Goal: Transaction & Acquisition: Download file/media

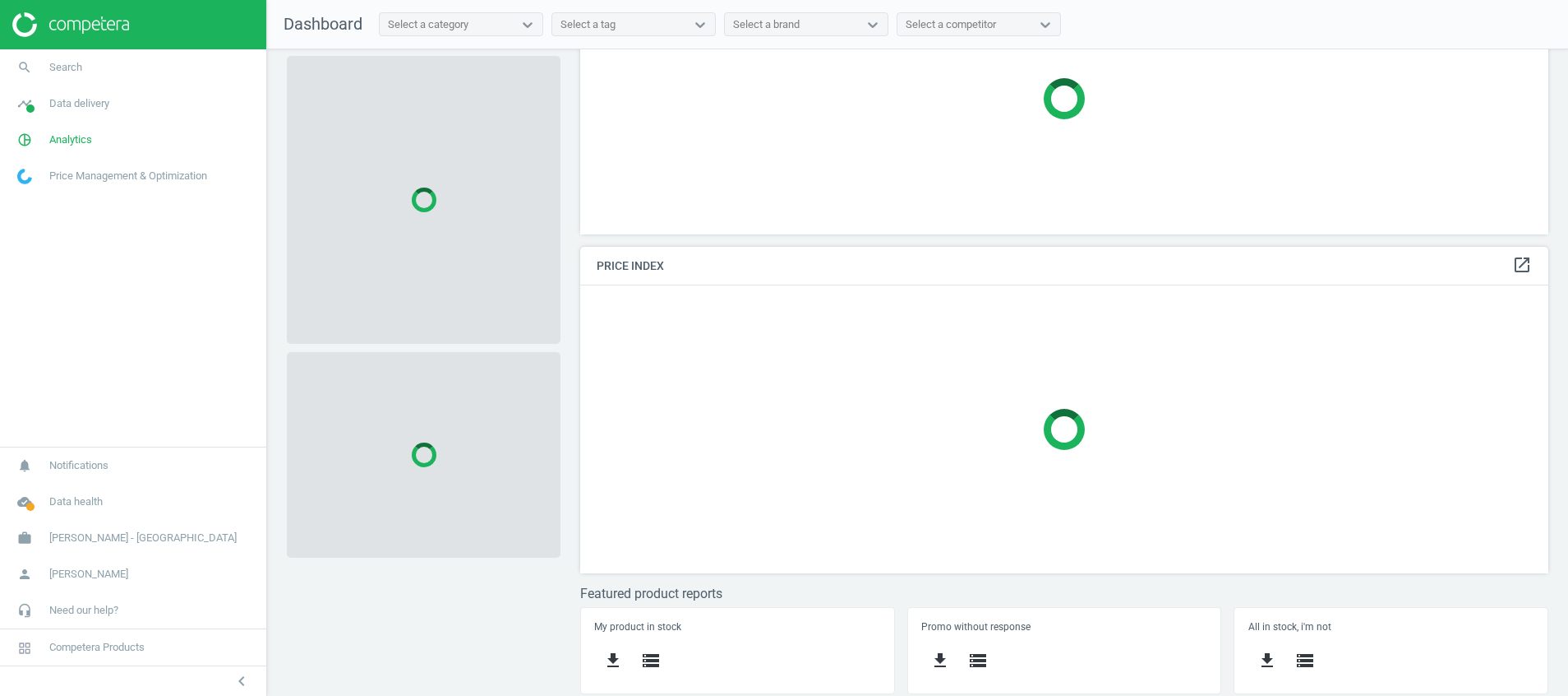
scroll to position [147, 0]
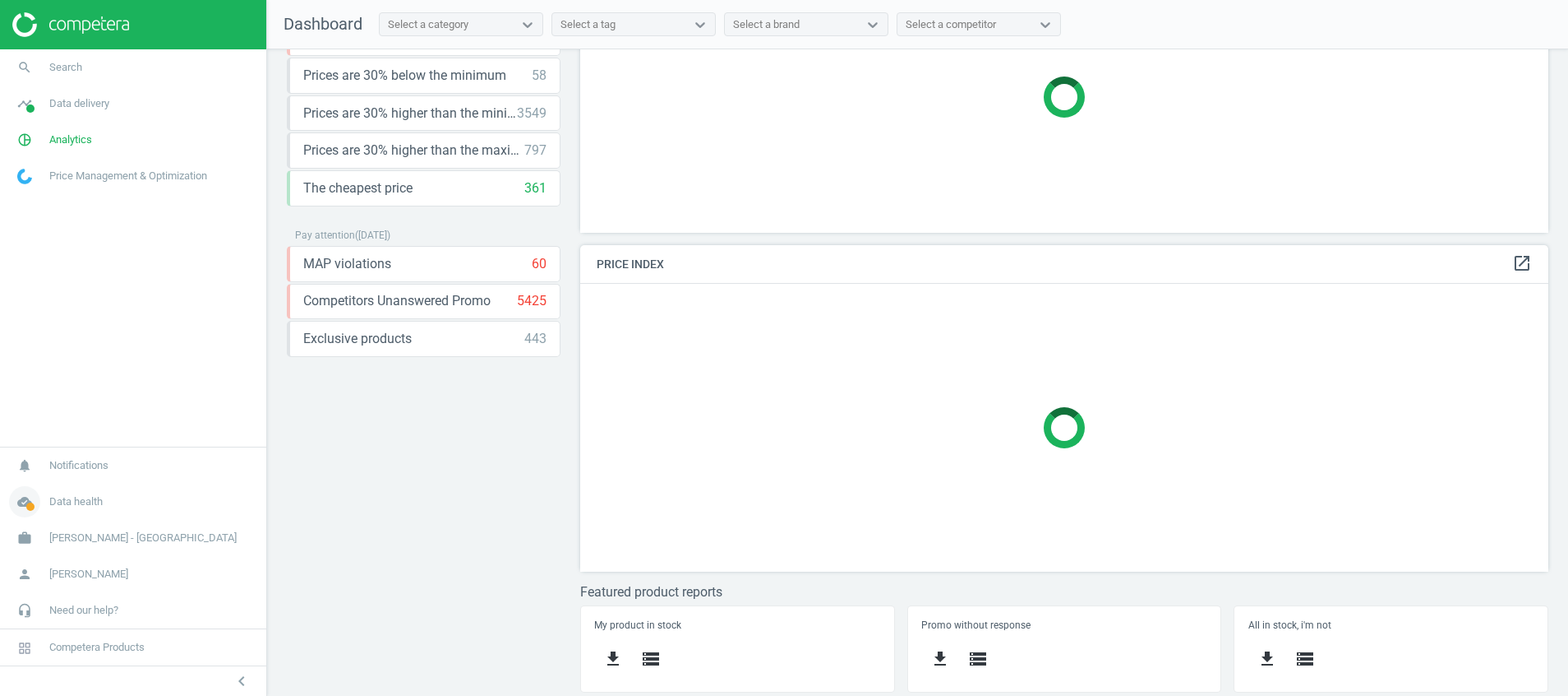
click at [23, 513] on icon "cloud_done" at bounding box center [24, 502] width 31 height 31
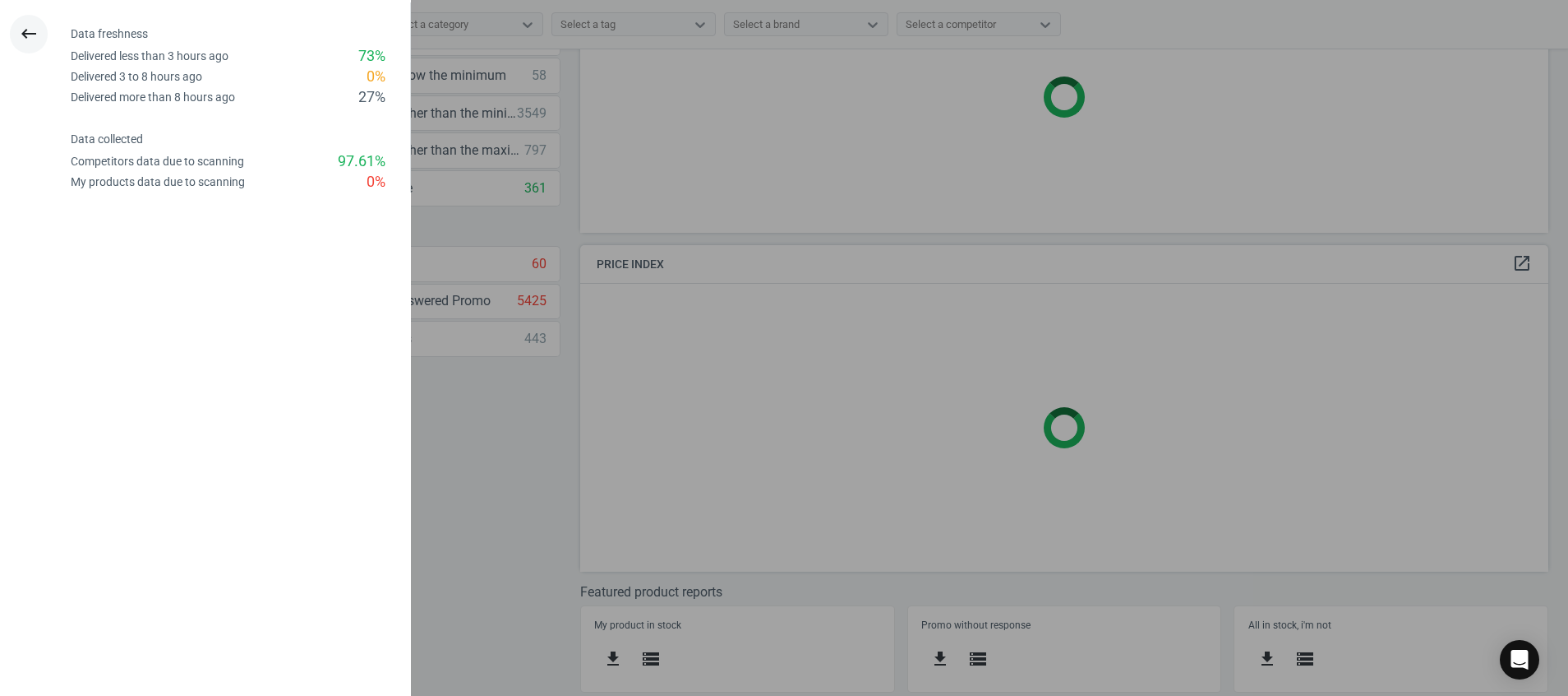
click at [30, 36] on icon "keyboard_backspace" at bounding box center [29, 33] width 20 height 20
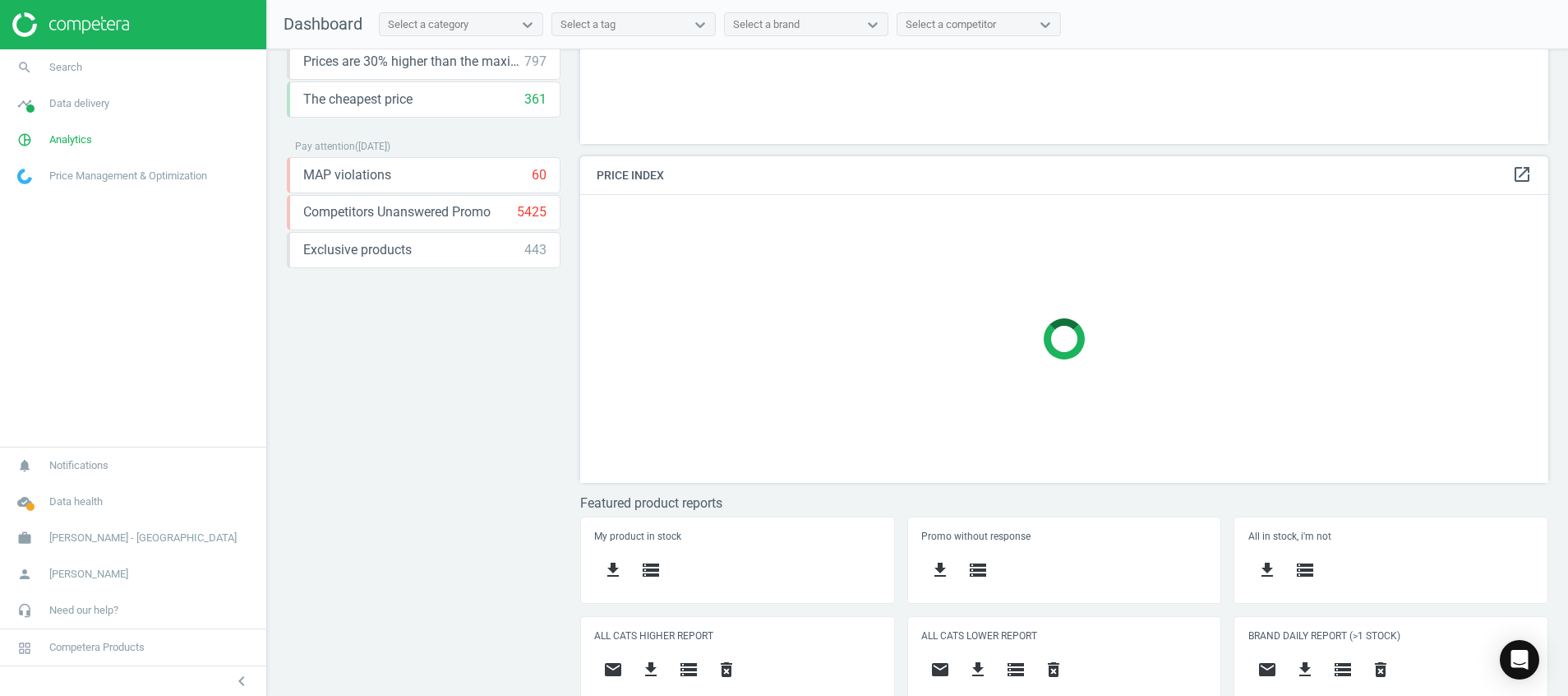
scroll to position [344, 0]
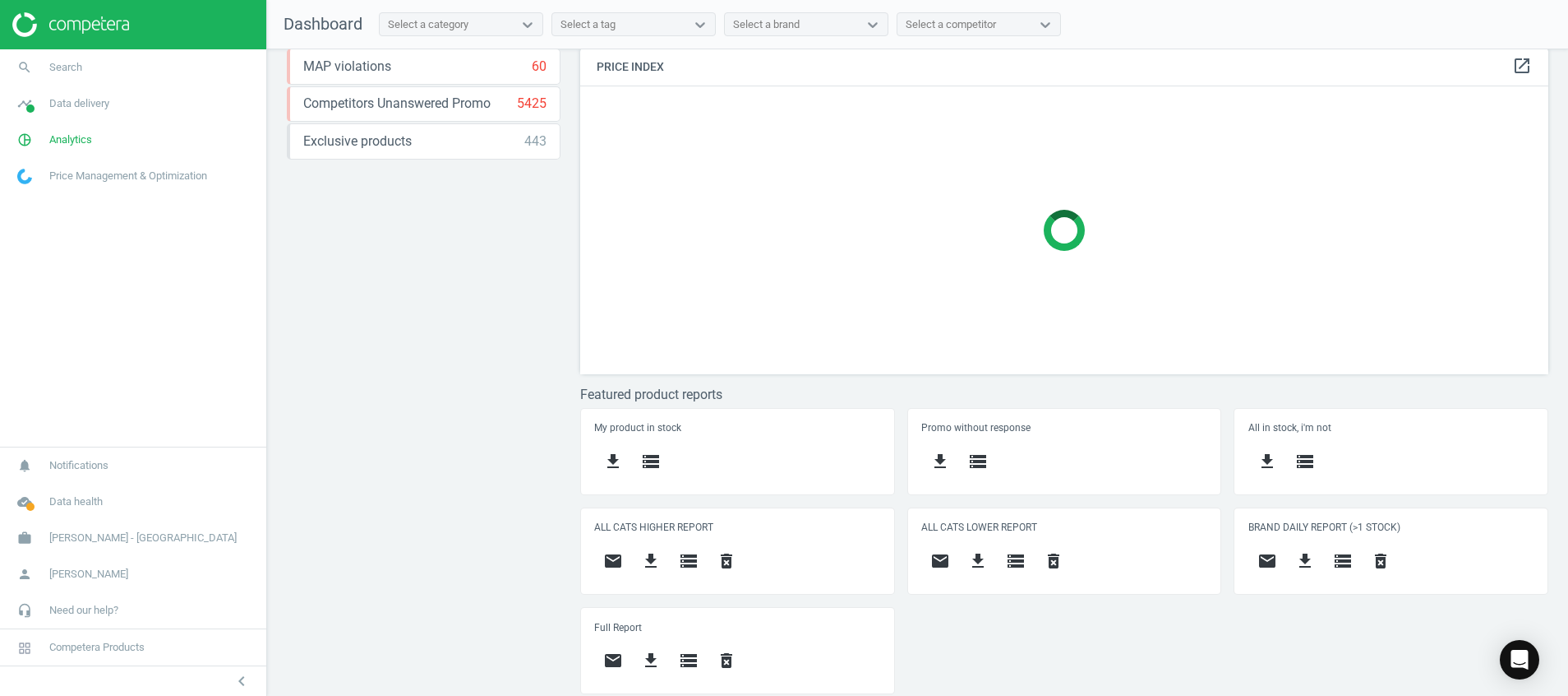
click at [502, 488] on div "Price protection ( [DATE] ) Prices are 100% below min competitor 11 keyboard_ar…" at bounding box center [918, 377] width 1301 height 655
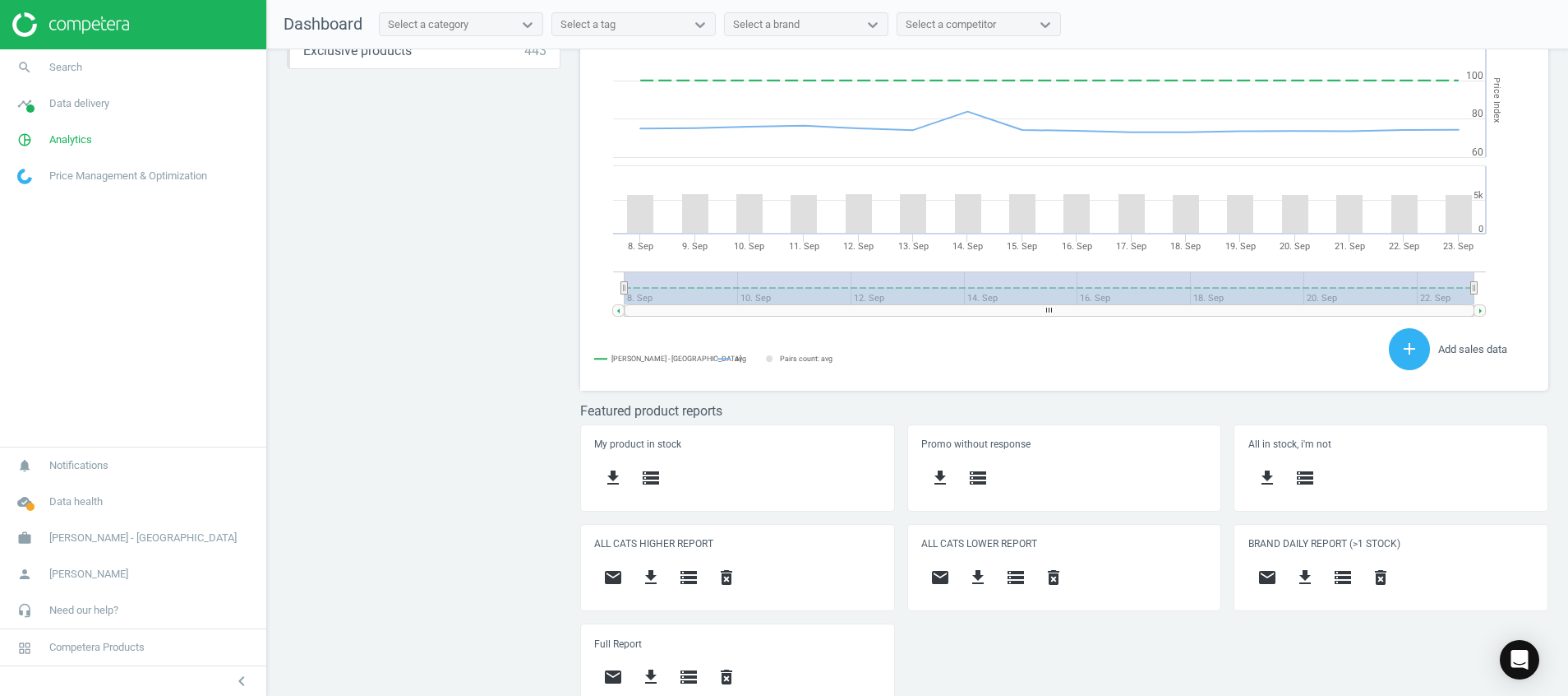
scroll to position [365, 988]
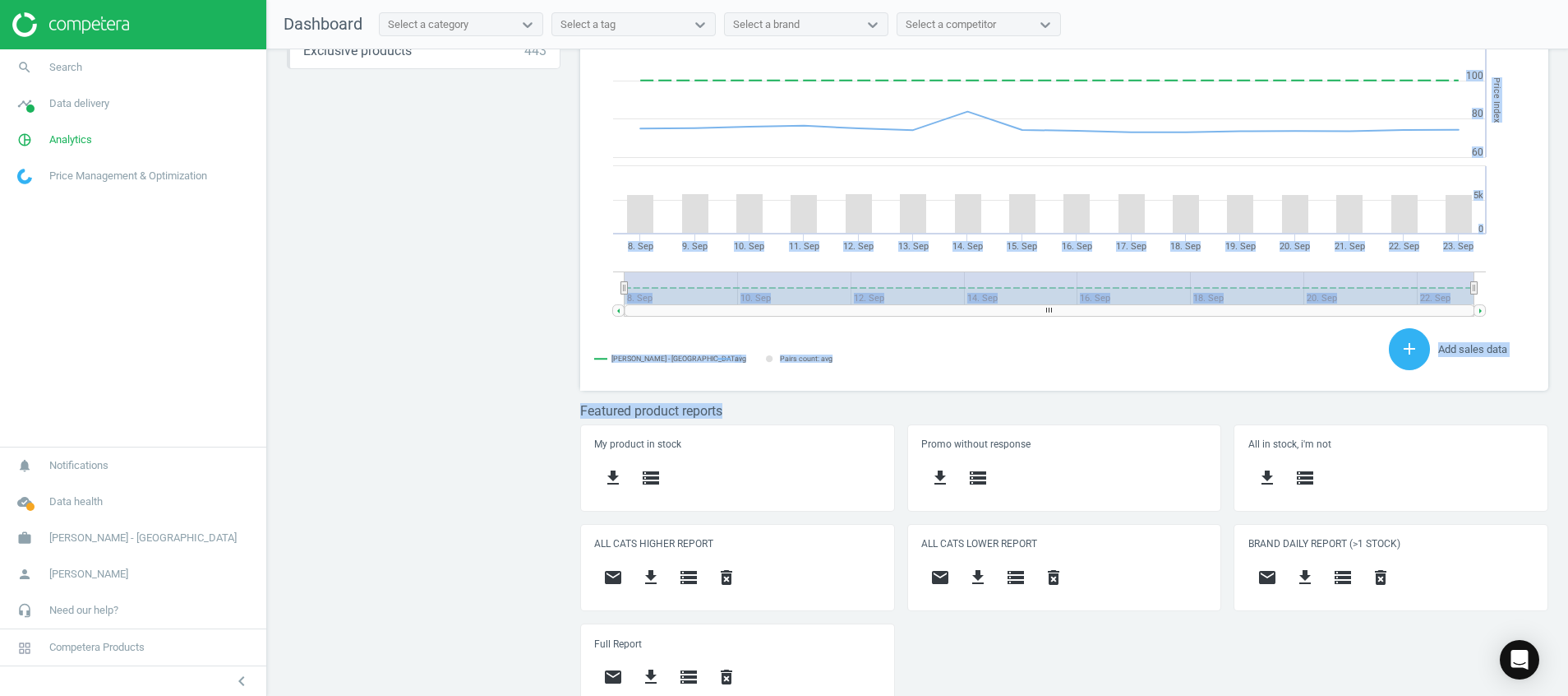
drag, startPoint x: 762, startPoint y: 407, endPoint x: 566, endPoint y: 407, distance: 196.0
click at [566, 407] on div "Price protection ( [DATE] ) Prices are 100% below min competitor 11 keyboard_ar…" at bounding box center [918, 377] width 1301 height 655
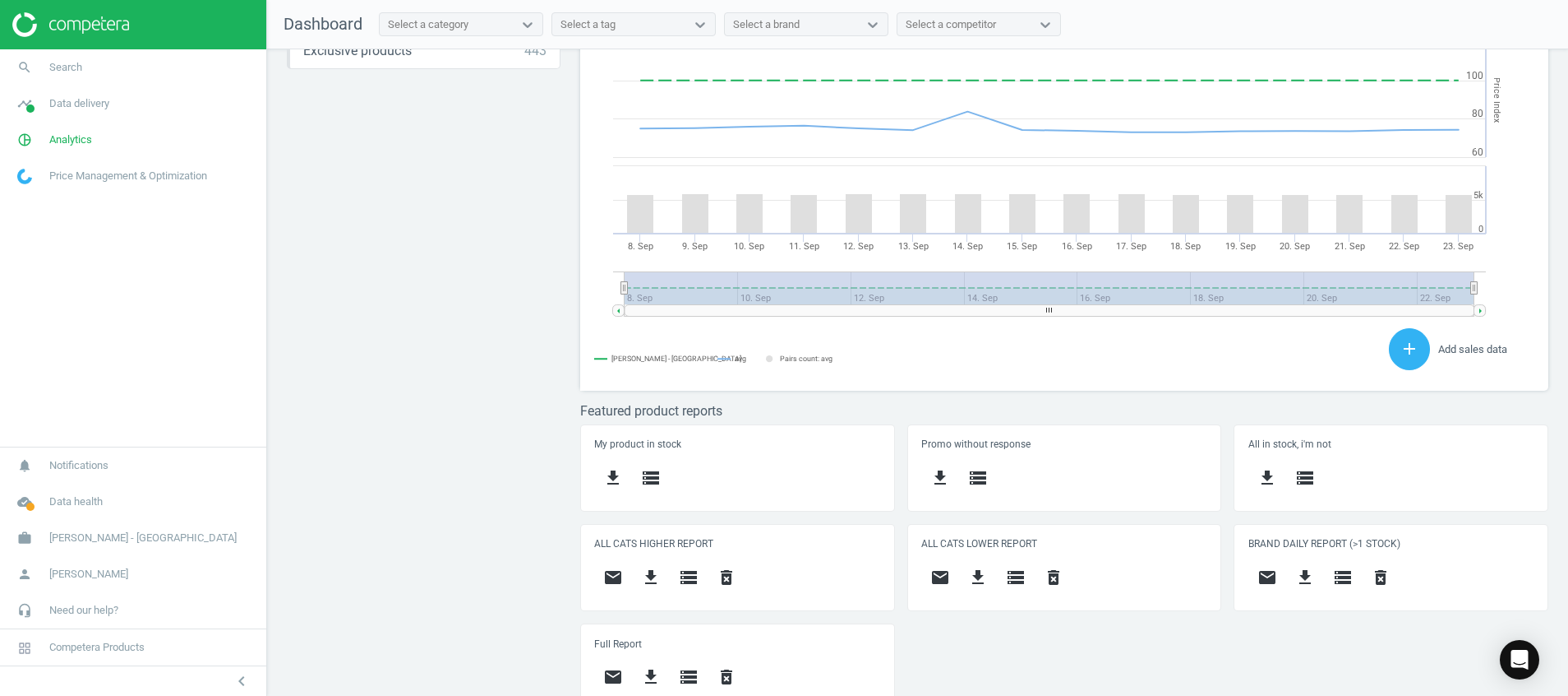
drag, startPoint x: 566, startPoint y: 407, endPoint x: 451, endPoint y: 429, distance: 117.1
click at [451, 429] on div "Price protection ( [DATE] ) Prices are 100% below min competitor 11 keyboard_ar…" at bounding box center [918, 377] width 1301 height 655
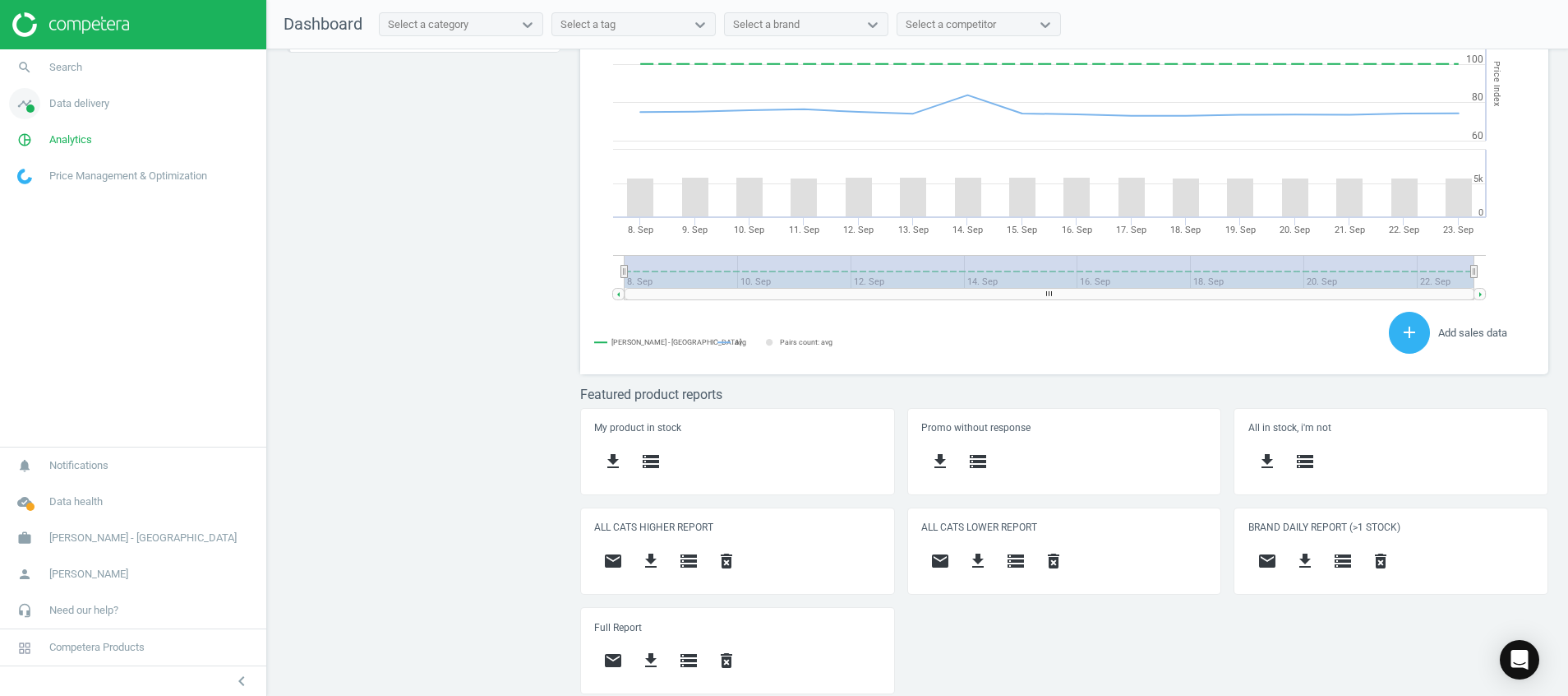
click at [22, 101] on icon "timeline" at bounding box center [24, 104] width 31 height 31
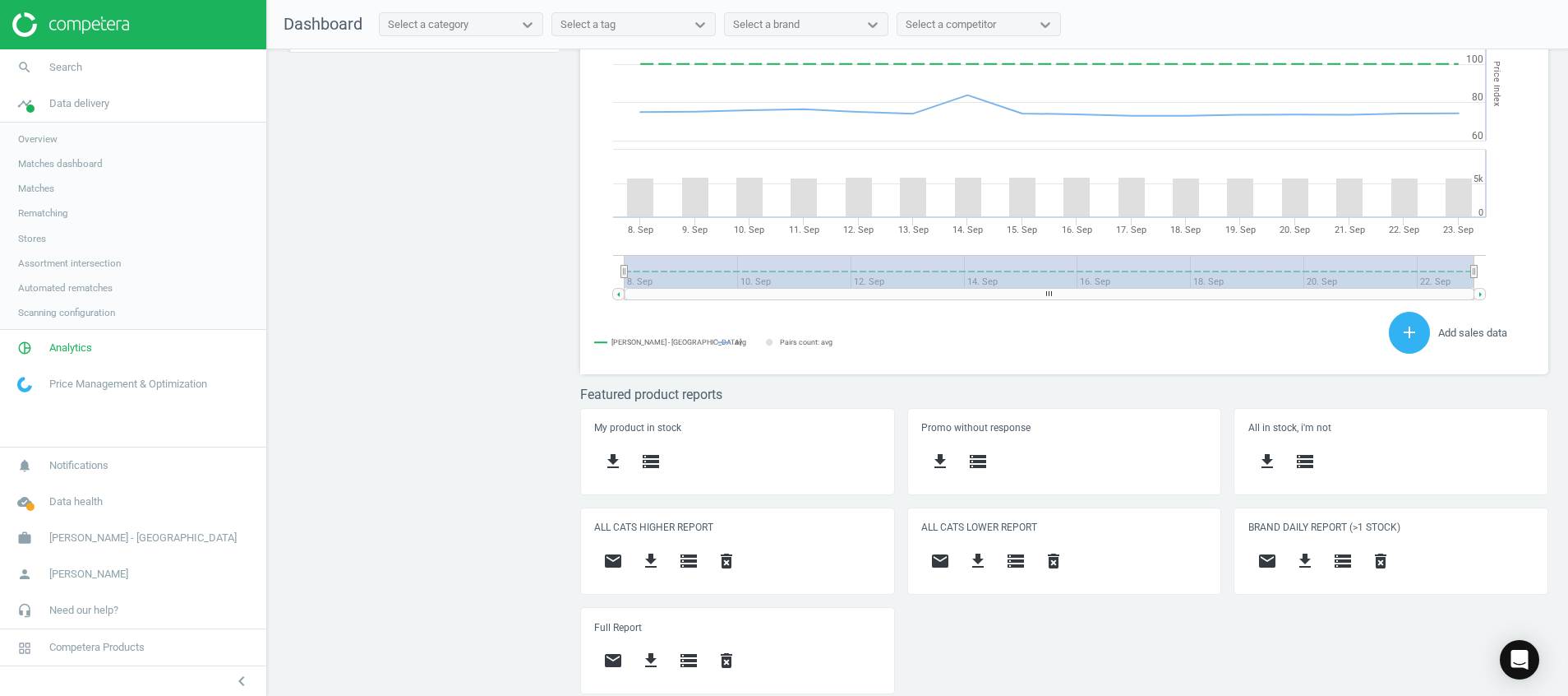
click at [30, 238] on span "Stores" at bounding box center [32, 238] width 28 height 13
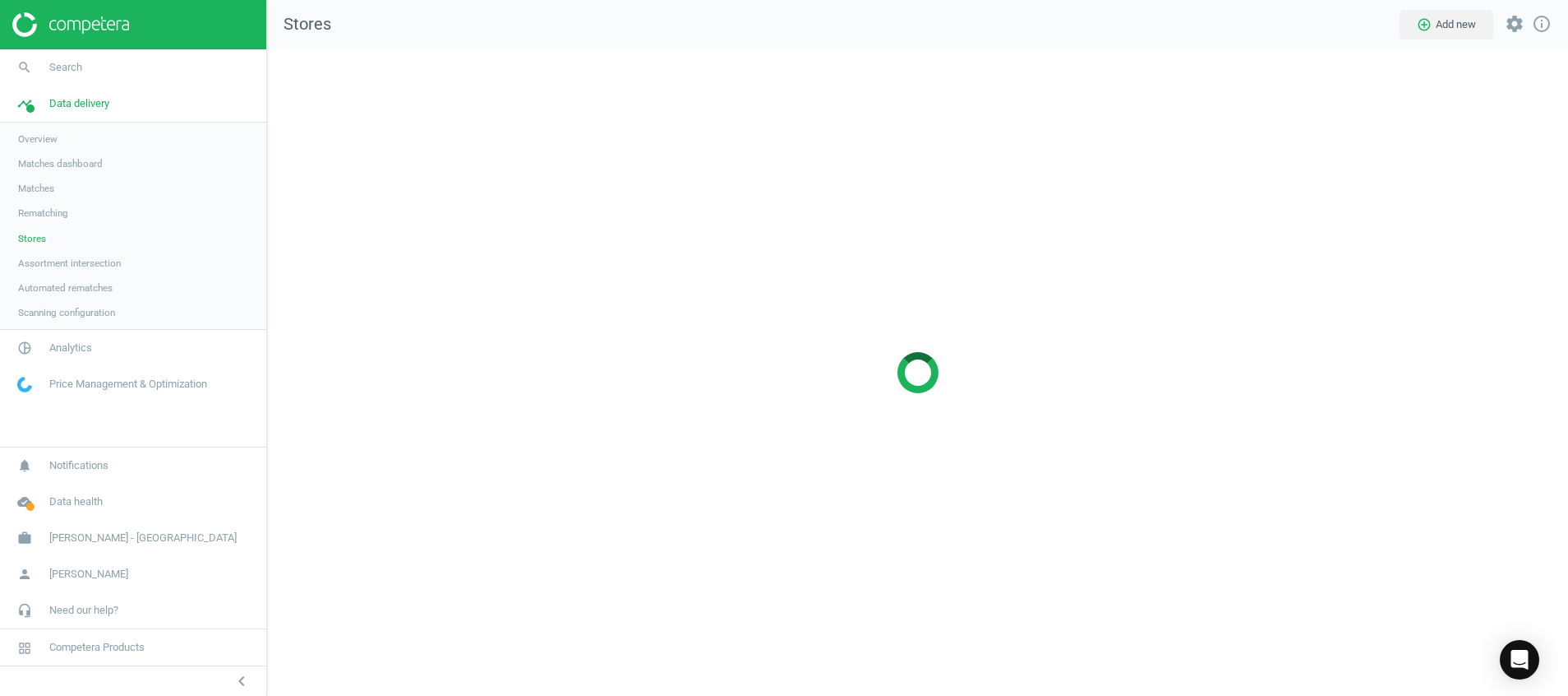
scroll to position [686, 1340]
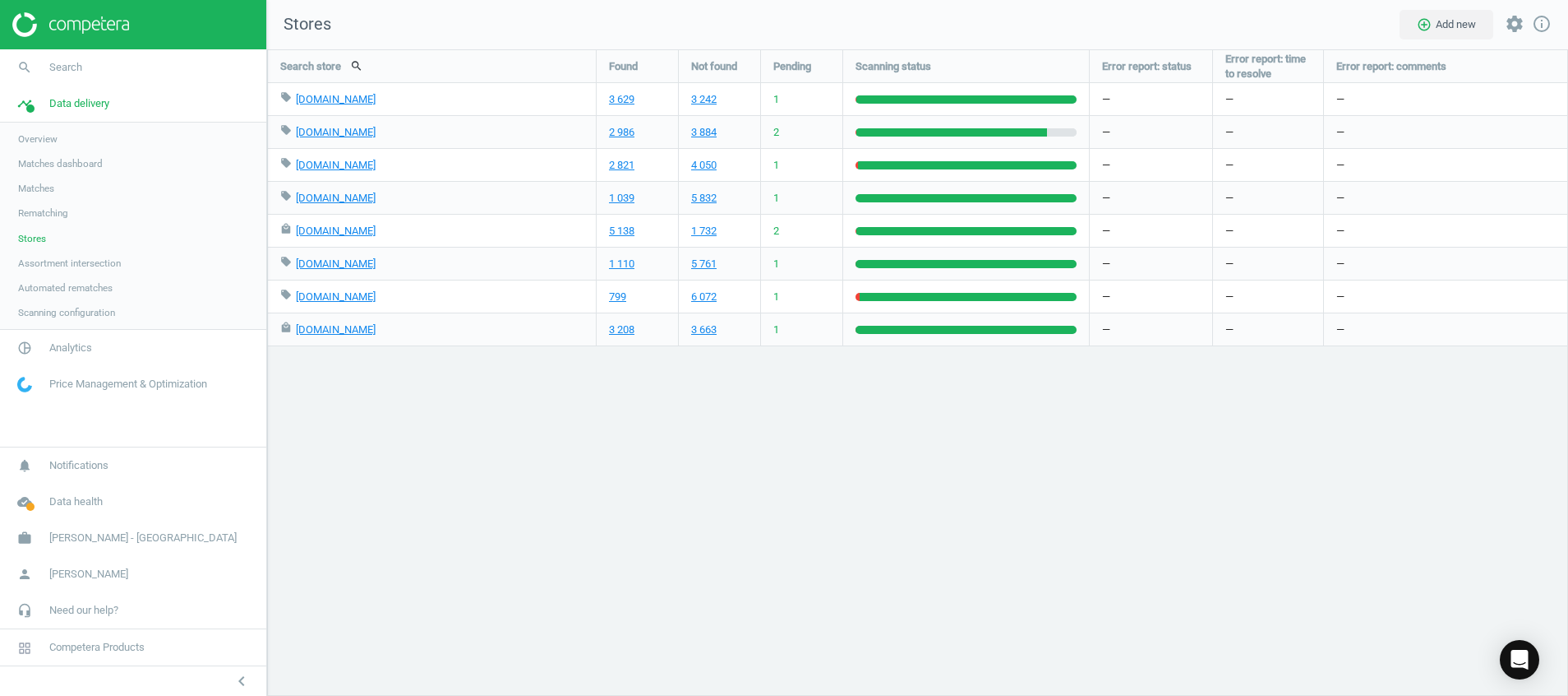
click at [436, 553] on div "Search store search Found Not found Pending Scanning status Error report: statu…" at bounding box center [918, 372] width 1301 height 646
click at [737, 493] on div "Search store search Found Not found Pending Scanning status Error report: statu…" at bounding box center [918, 372] width 1301 height 646
click at [641, 502] on div "Search store search Found Not found Pending Scanning status Error report: statu…" at bounding box center [918, 372] width 1301 height 646
click at [51, 22] on img at bounding box center [71, 24] width 117 height 24
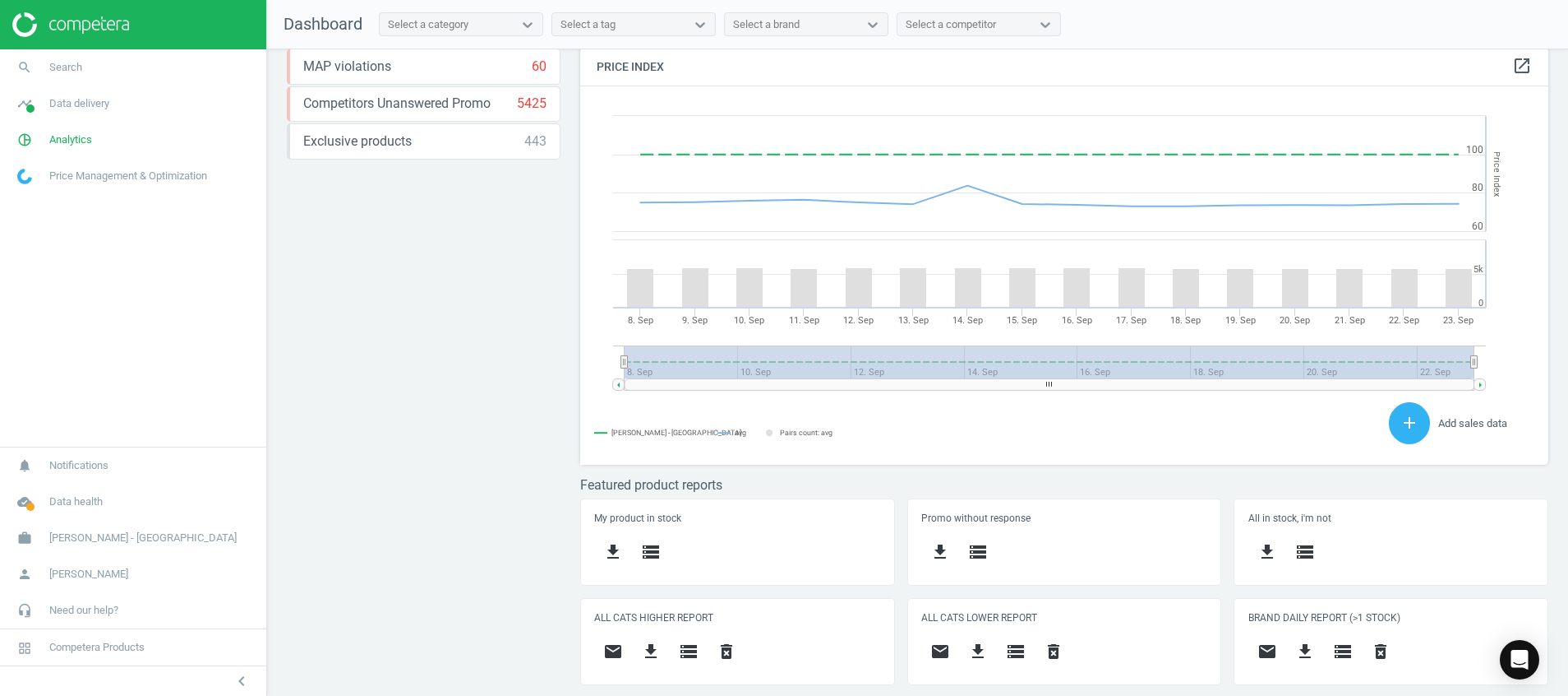
scroll to position [417, 988]
click at [464, 452] on div "Price protection ( 23.09.25 ) Prices are 100% below min competitor 11 keyboard_…" at bounding box center [918, 377] width 1301 height 655
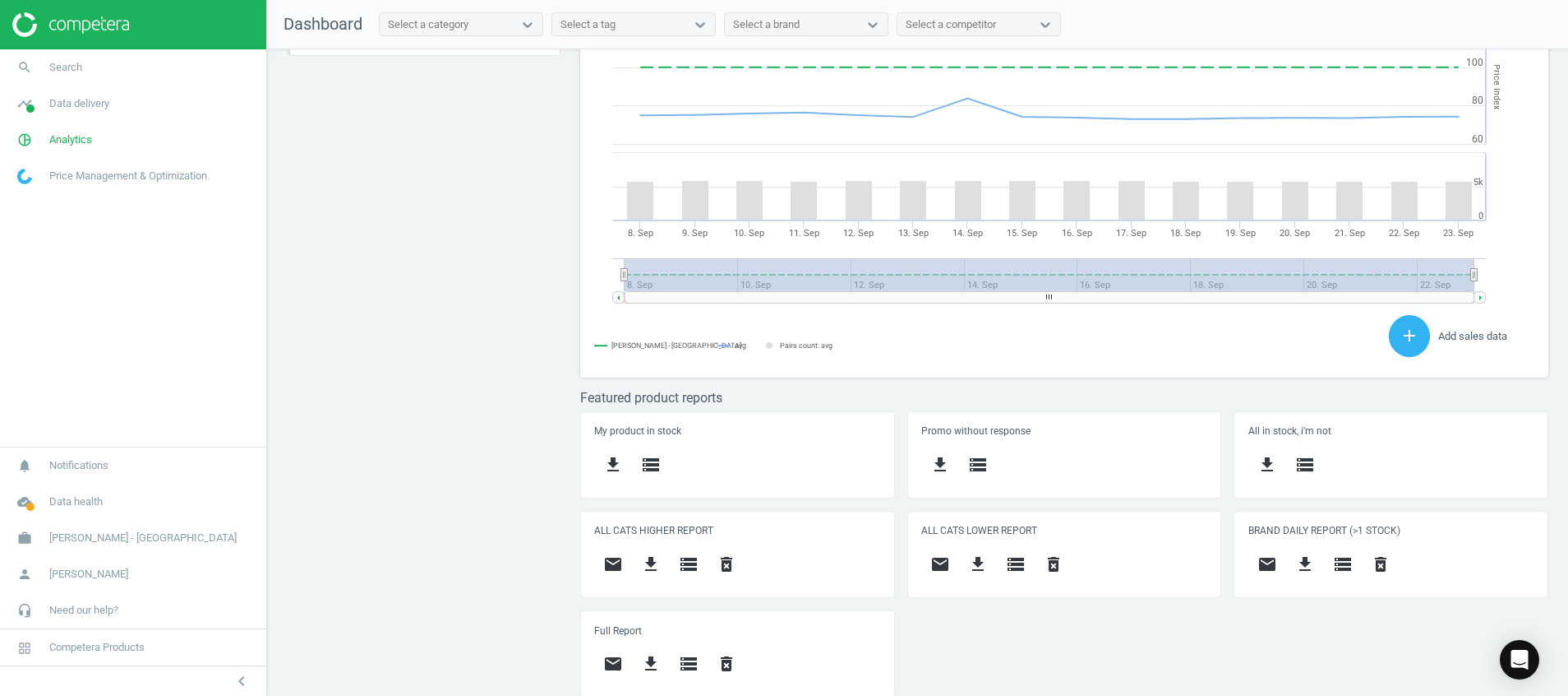
scroll to position [451, 0]
click at [498, 464] on div "Price protection ( 23.09.25 ) Prices are 100% below min competitor 11 keyboard_…" at bounding box center [918, 377] width 1301 height 655
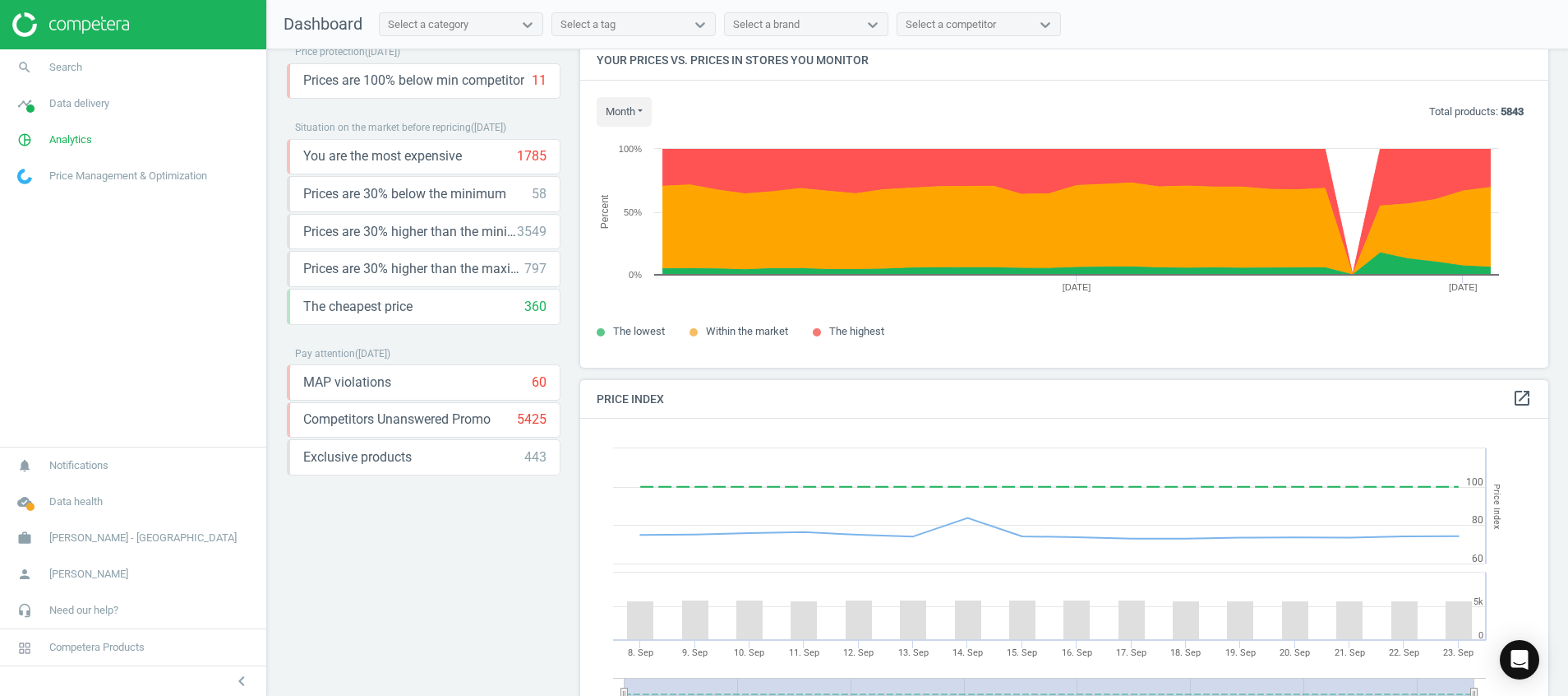
scroll to position [0, 0]
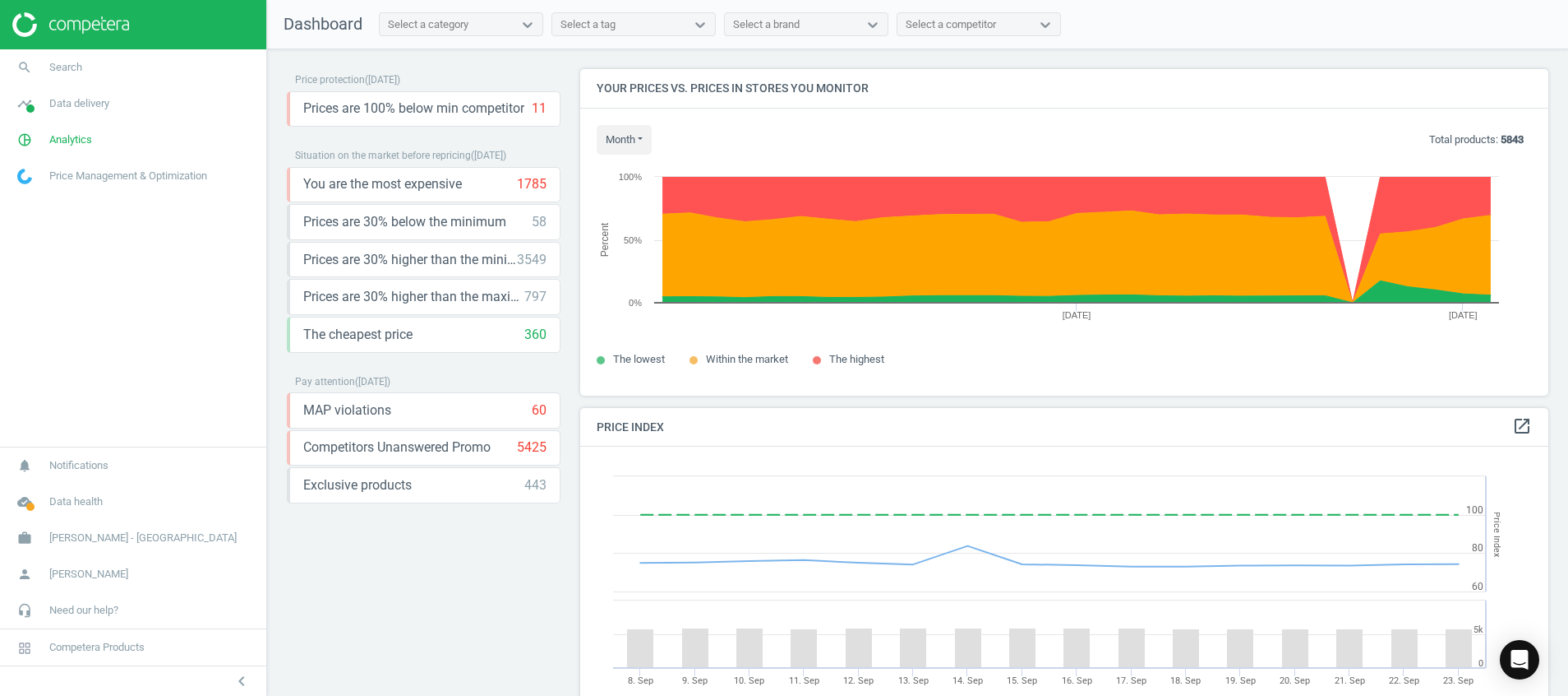
click at [393, 580] on div "Price protection ( 23.09.25 ) Prices are 100% below min competitor 11 keyboard_…" at bounding box center [424, 376] width 274 height 615
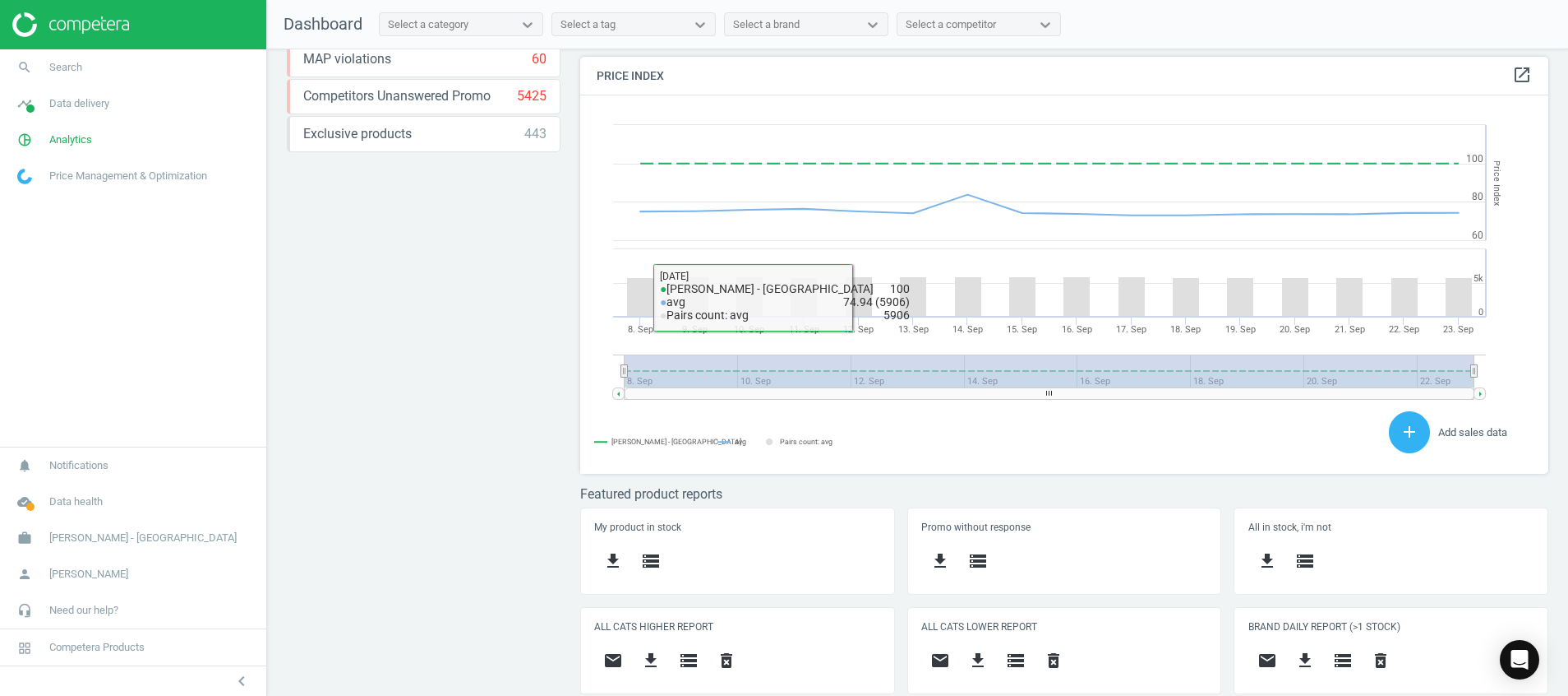
scroll to position [451, 0]
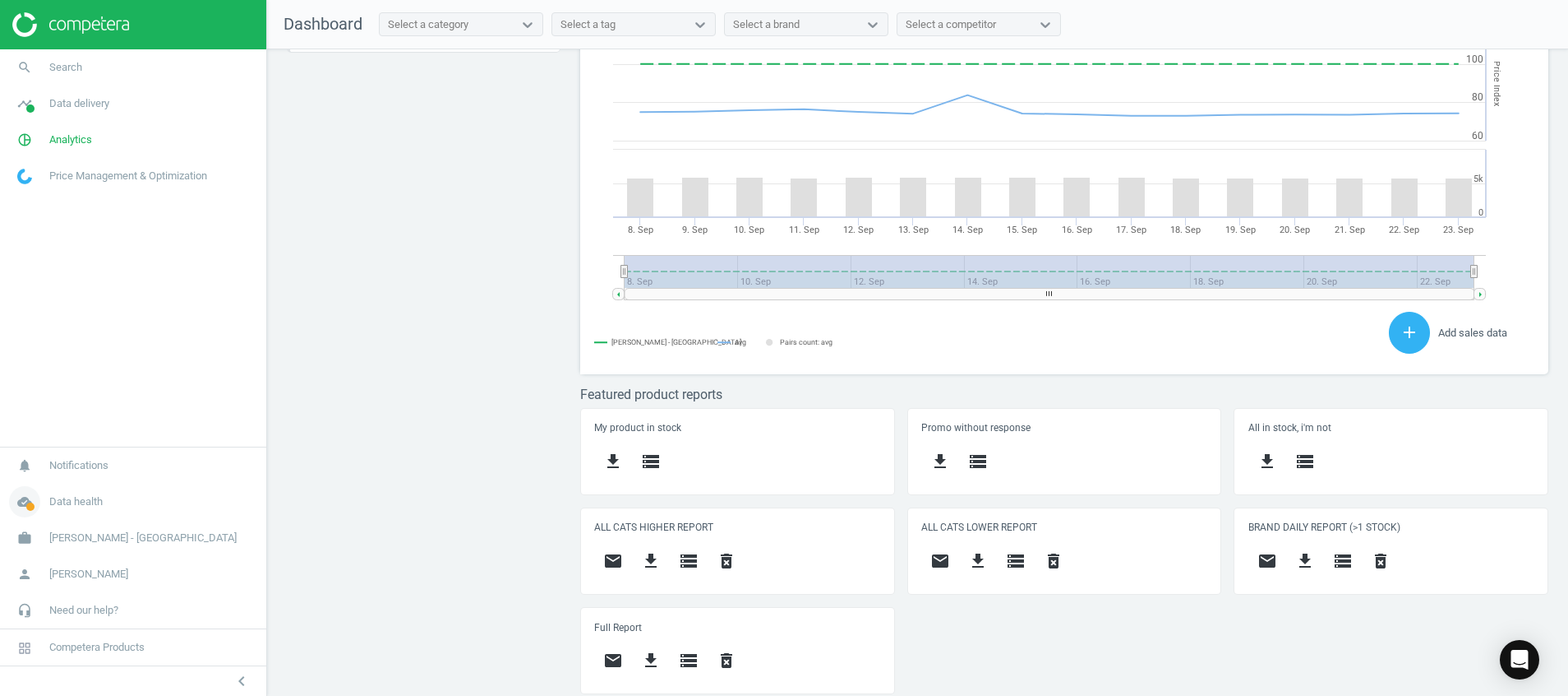
click at [22, 515] on icon "cloud_done" at bounding box center [24, 502] width 31 height 31
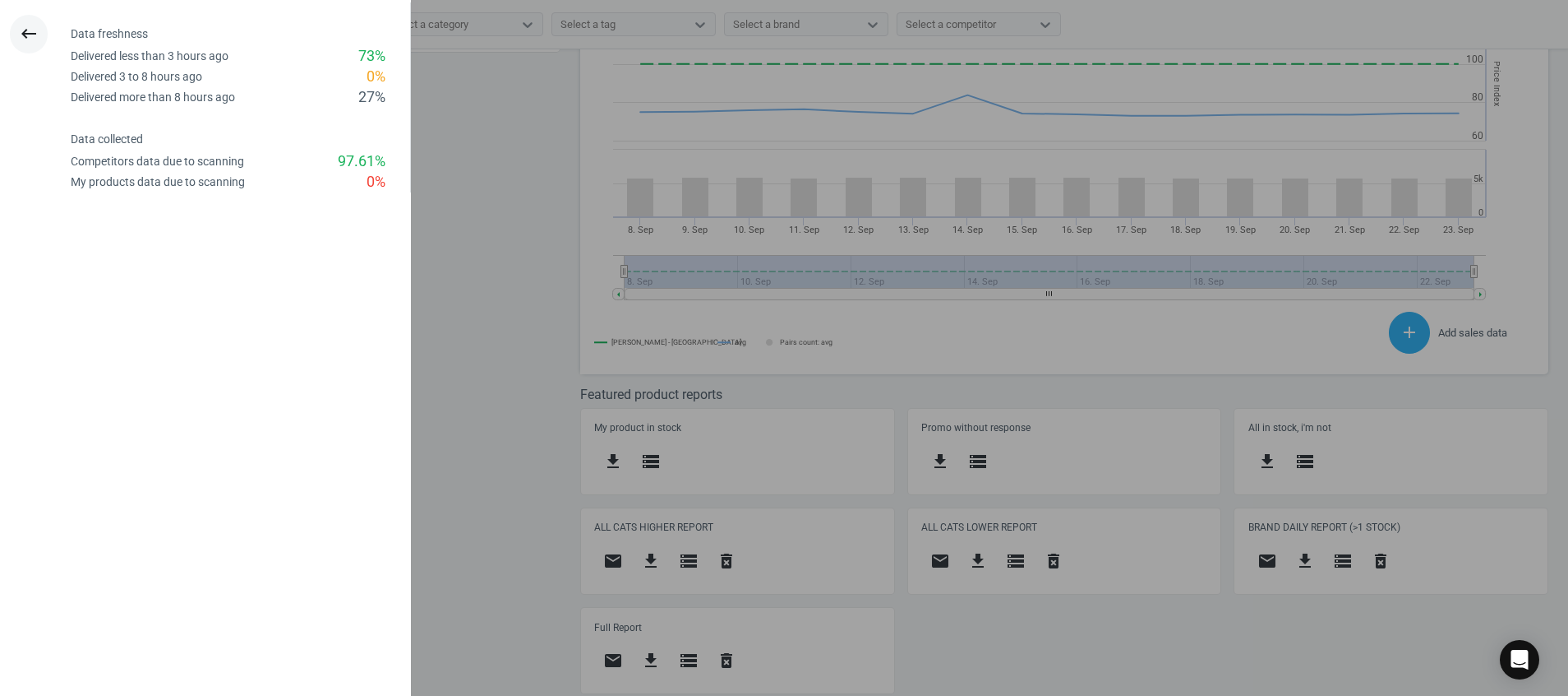
click at [35, 29] on icon "keyboard_backspace" at bounding box center [29, 33] width 20 height 20
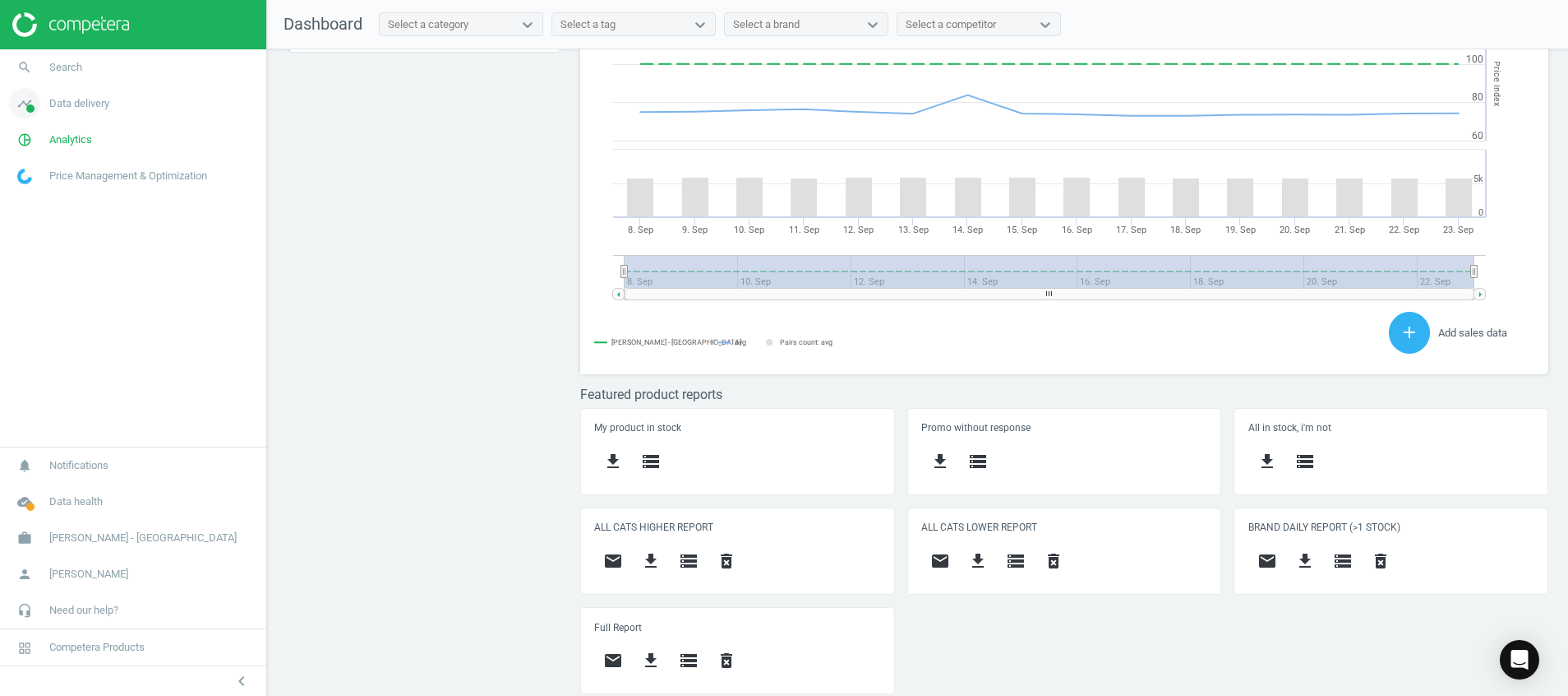
click at [24, 108] on icon "timeline" at bounding box center [24, 104] width 31 height 31
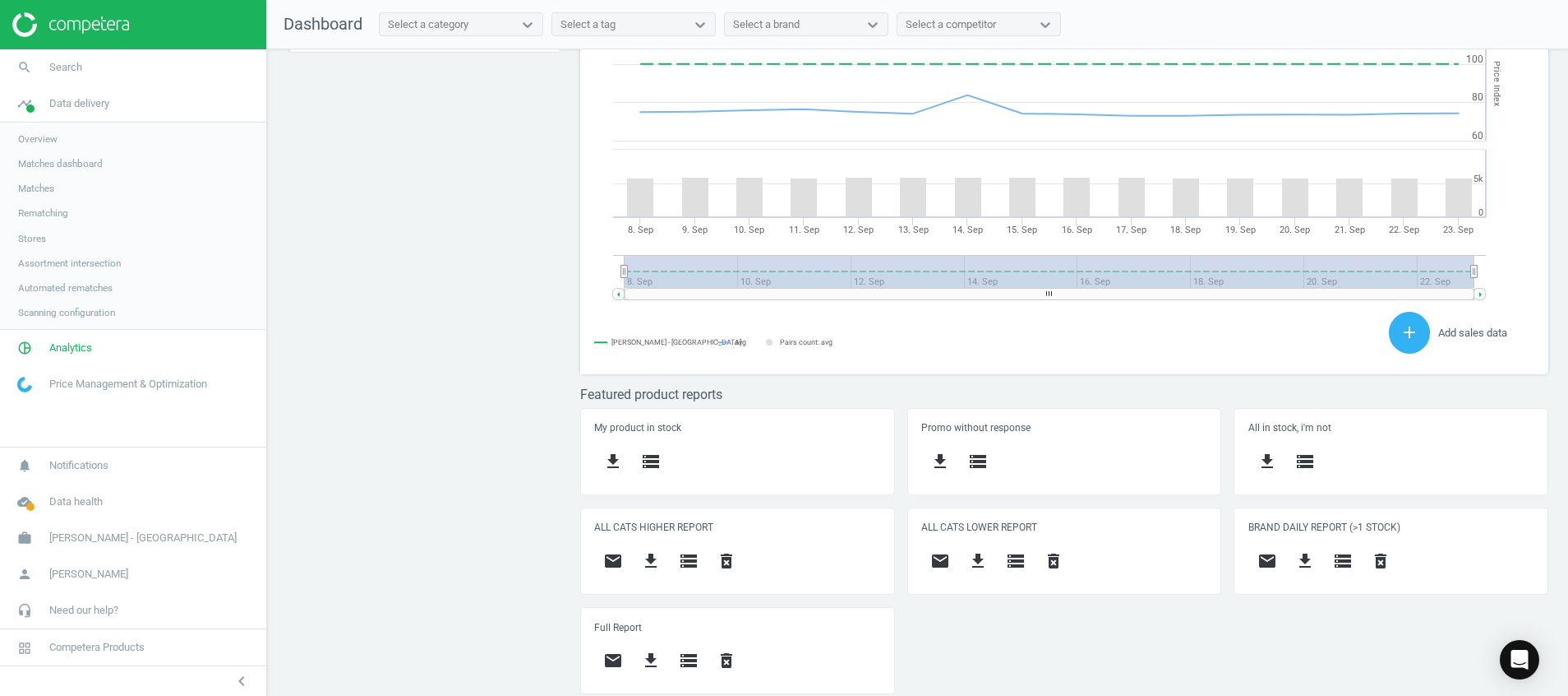
click at [17, 239] on link "Stores" at bounding box center [133, 238] width 267 height 24
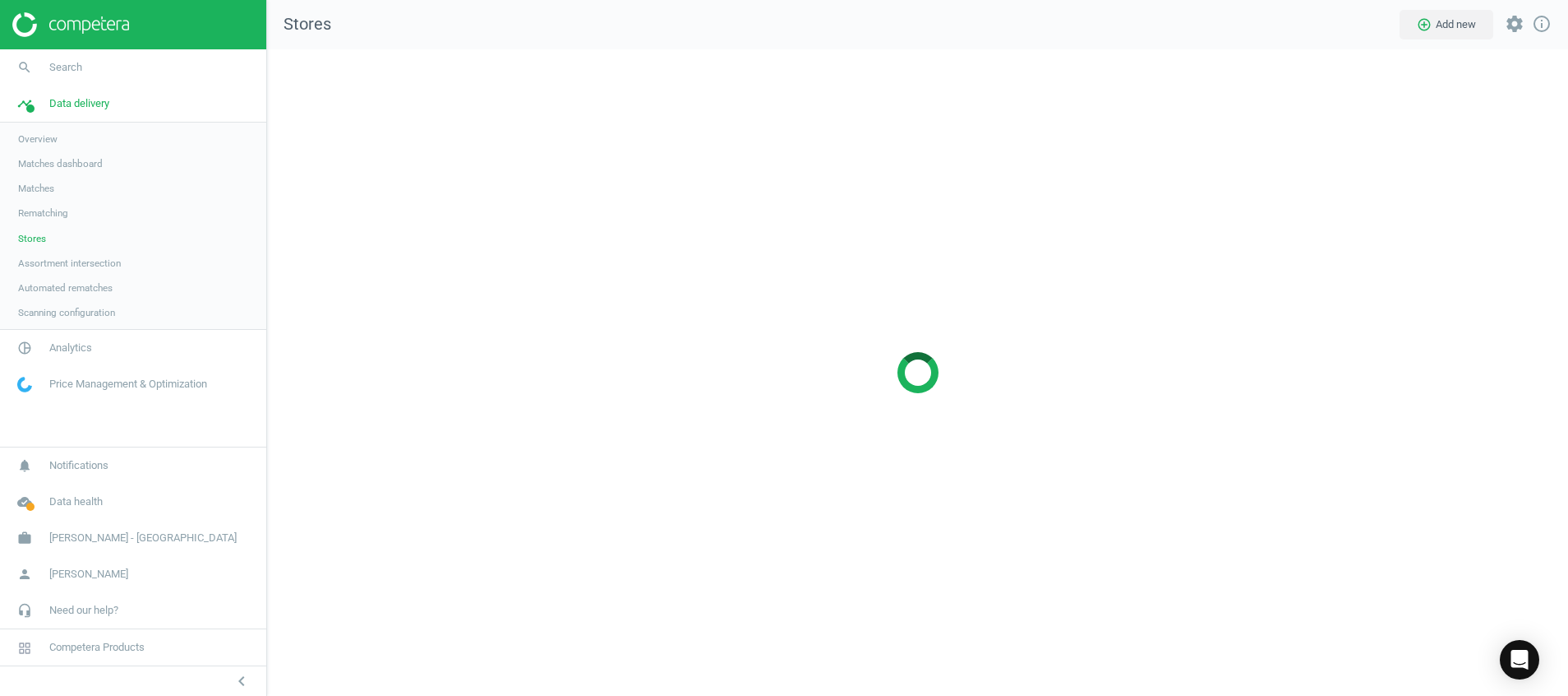
scroll to position [686, 1340]
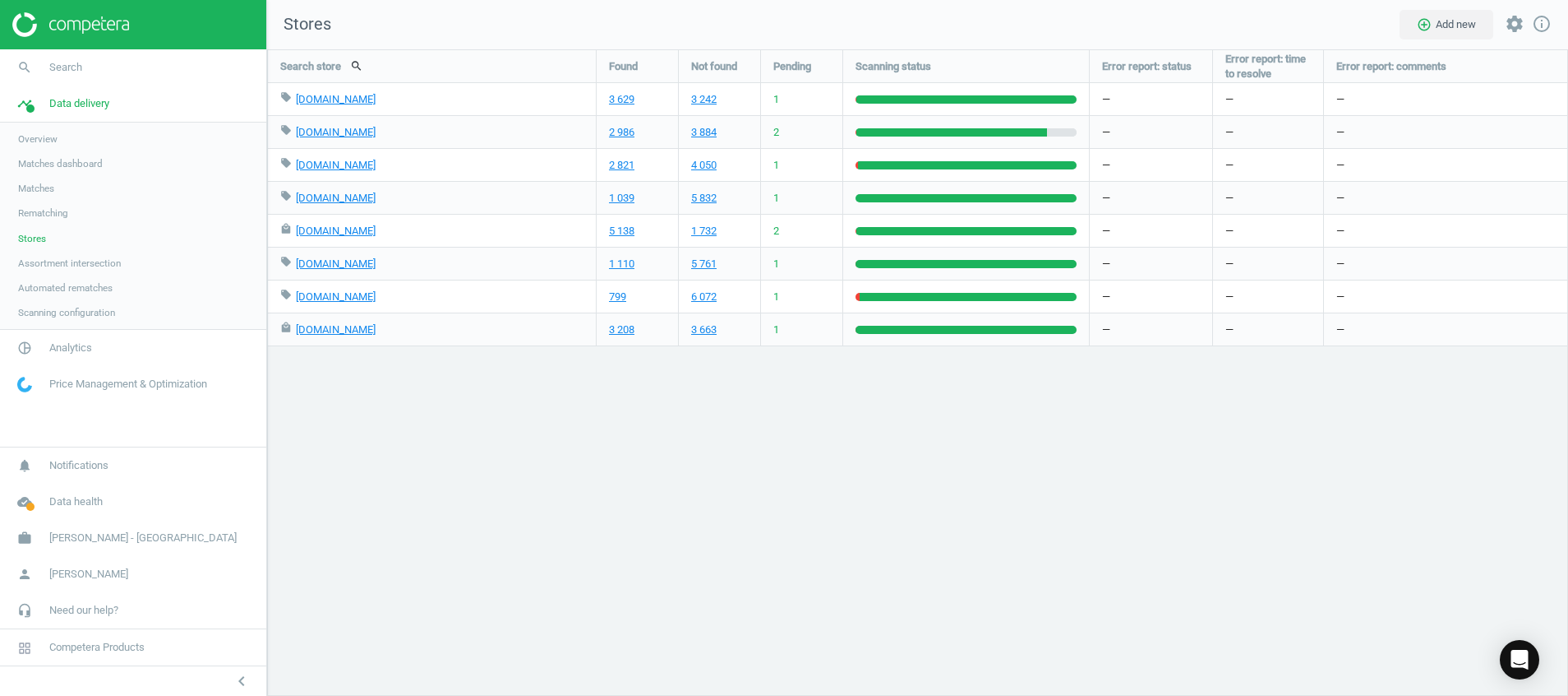
click at [133, 17] on link at bounding box center [132, 24] width 241 height 24
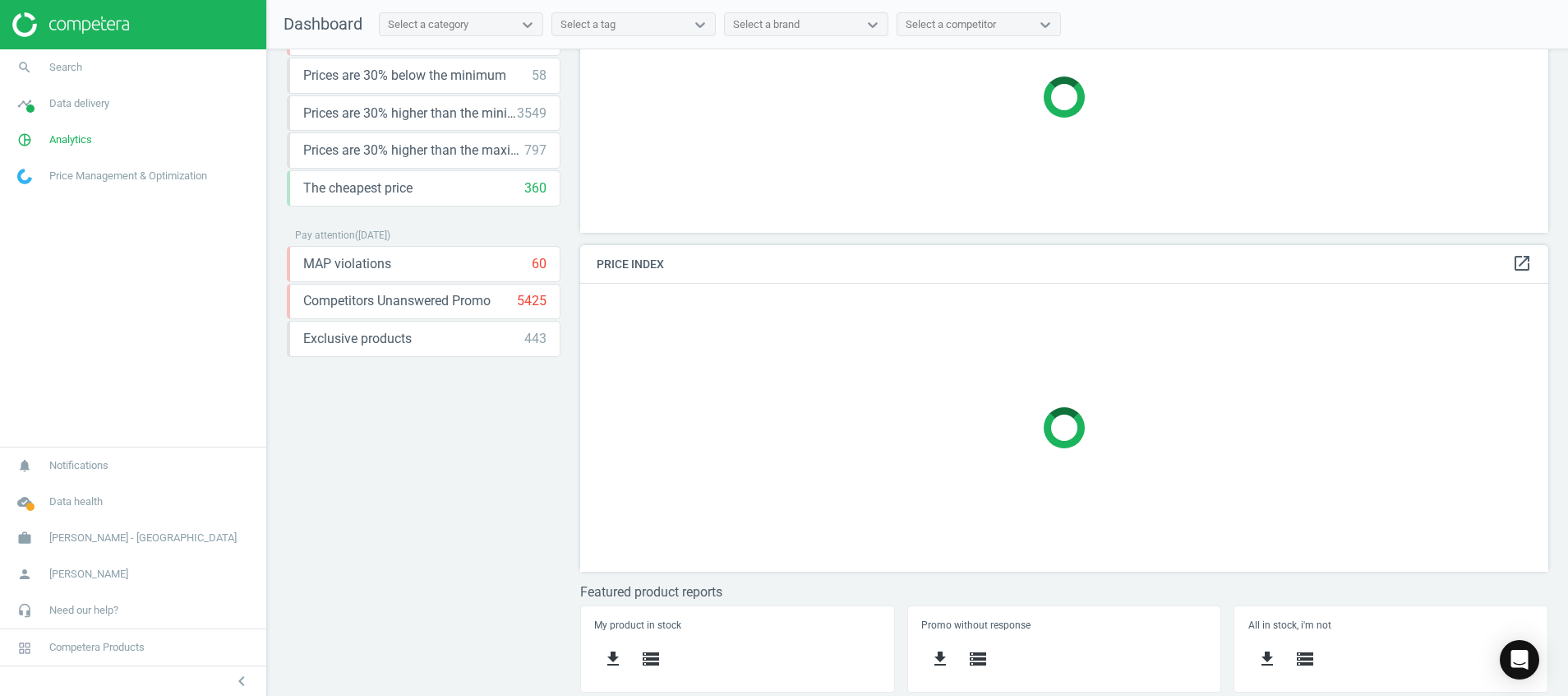
scroll to position [344, 0]
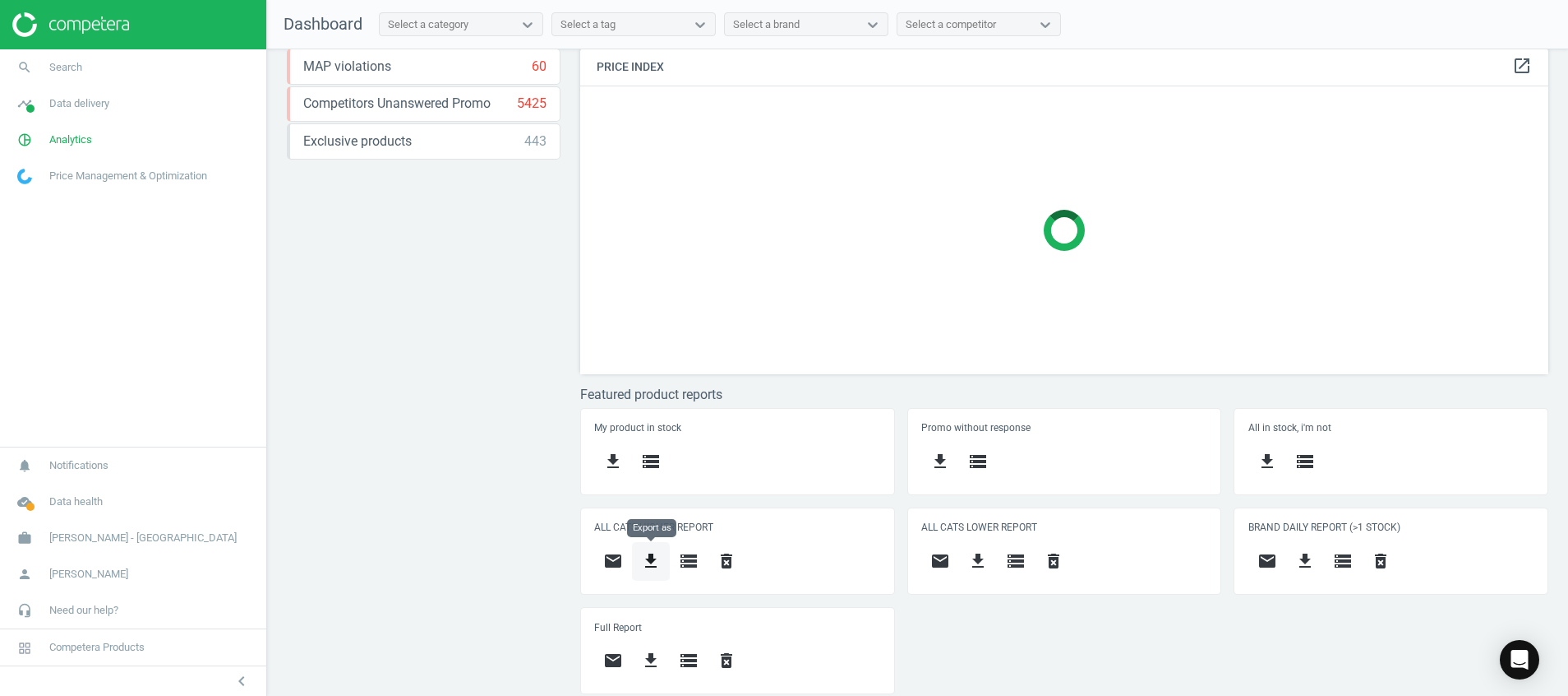
click at [646, 567] on icon "get_app" at bounding box center [651, 561] width 20 height 20
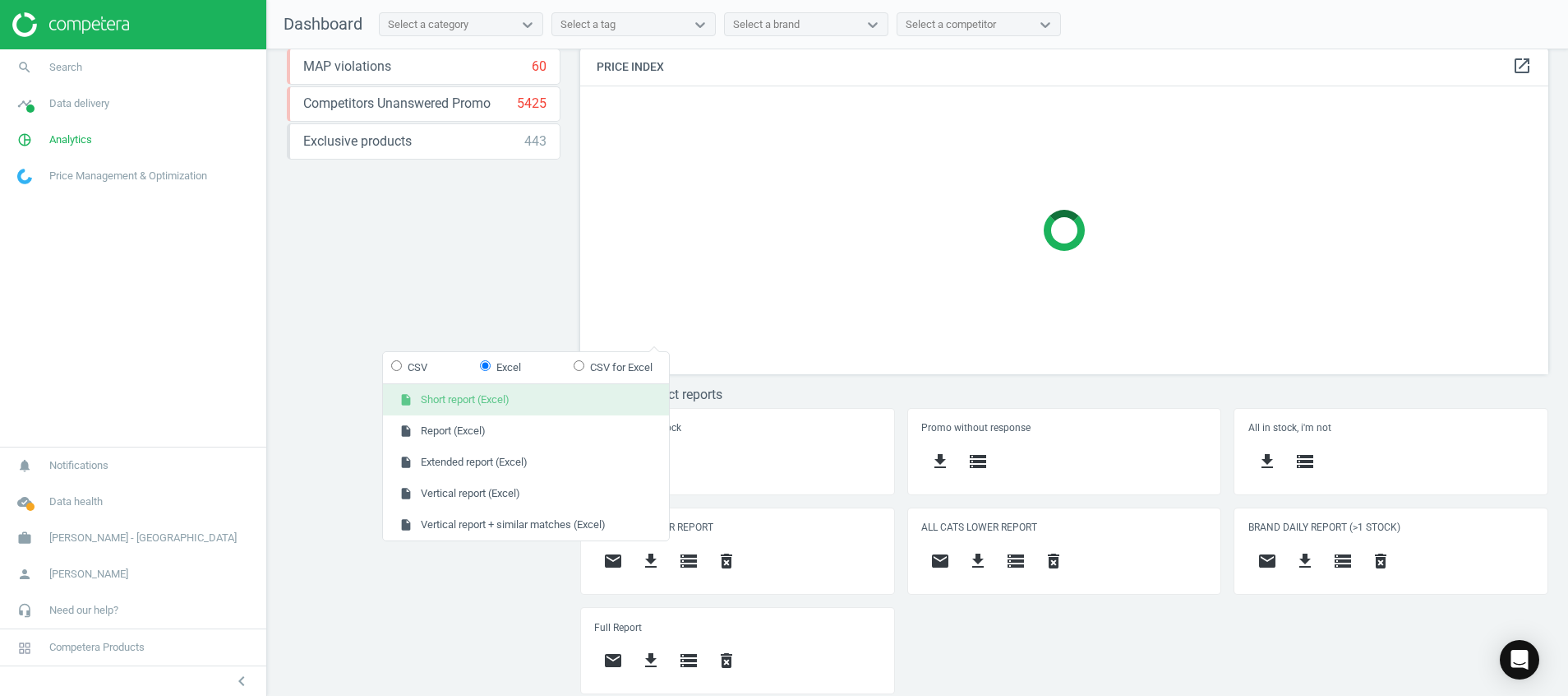
click at [545, 403] on button "insert_drive_file Short report (Excel)" at bounding box center [526, 399] width 286 height 31
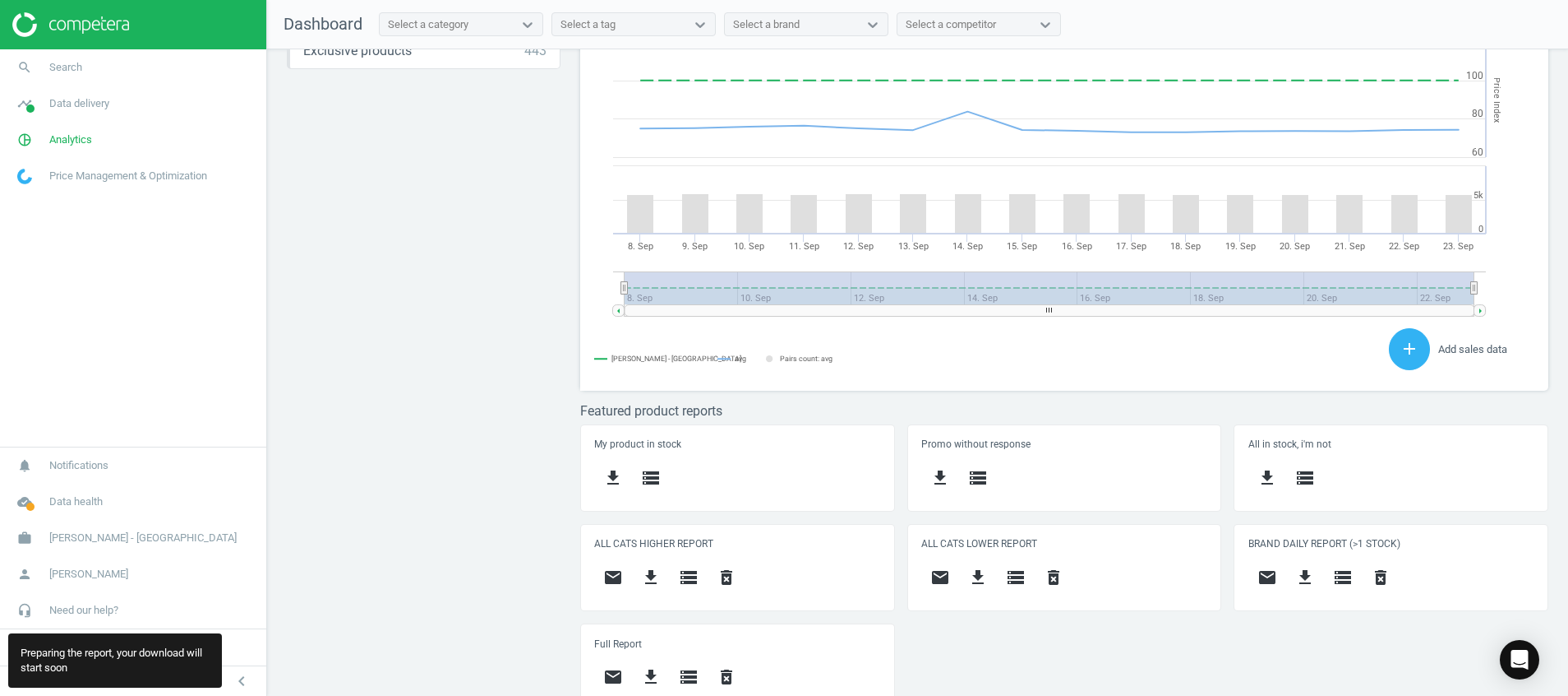
scroll to position [365, 988]
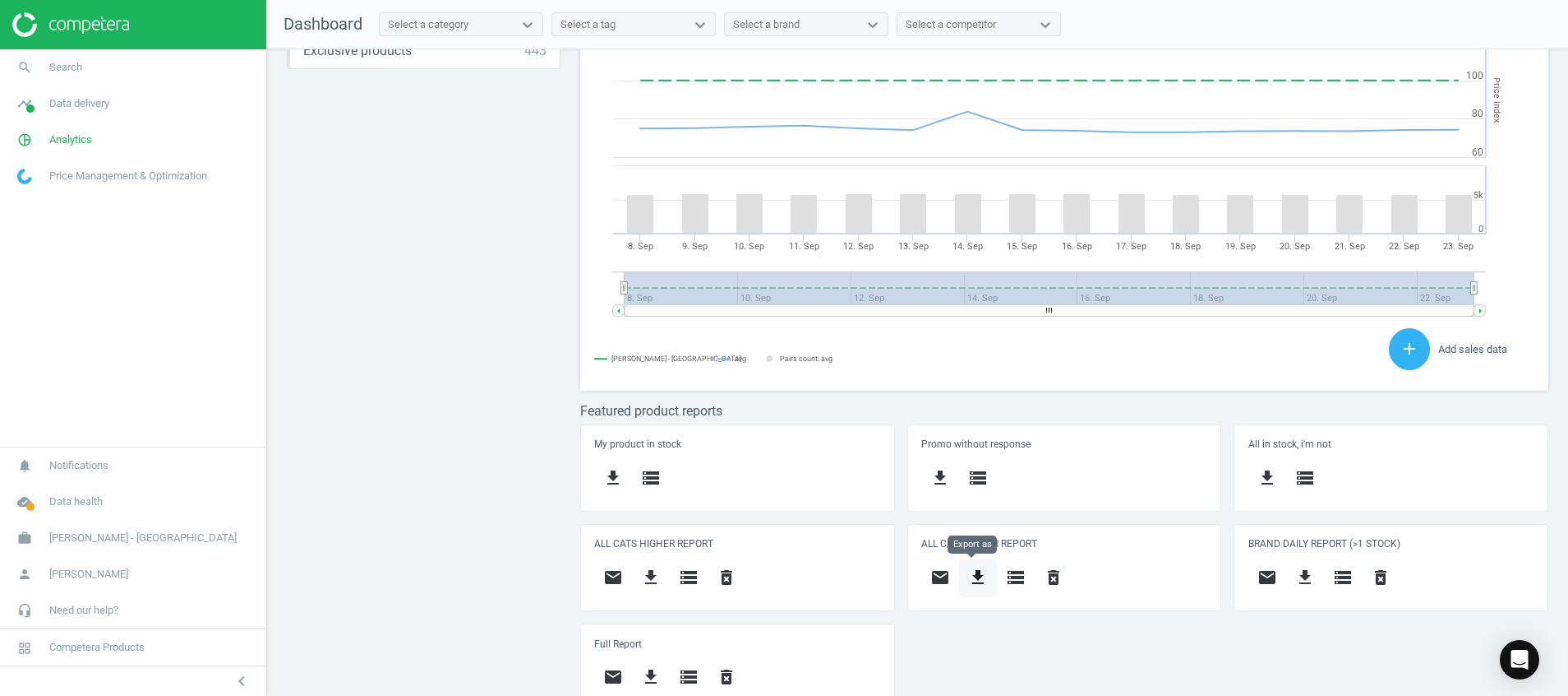
click at [980, 583] on icon "get_app" at bounding box center [978, 577] width 20 height 20
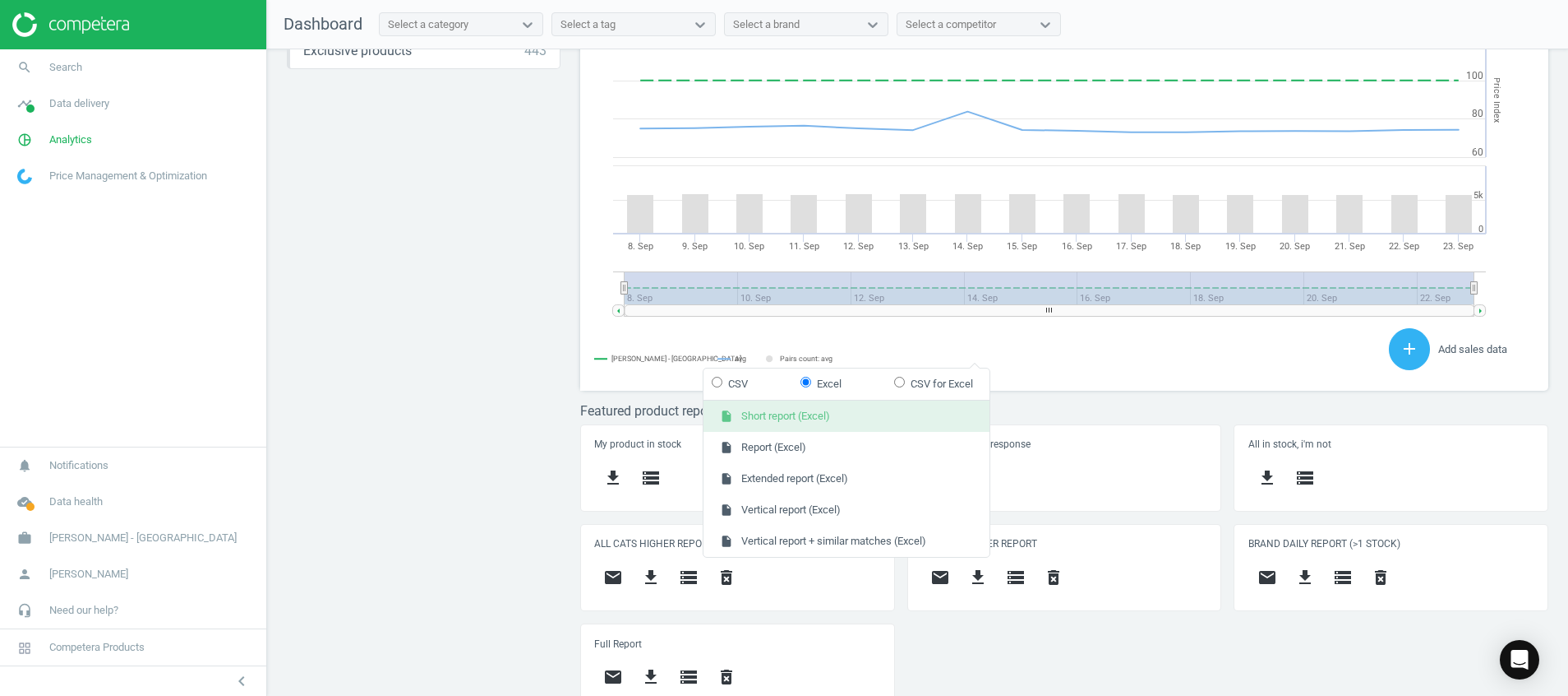
click at [901, 421] on button "insert_drive_file Short report (Excel)" at bounding box center [846, 416] width 286 height 31
